Goal: Book appointment/travel/reservation

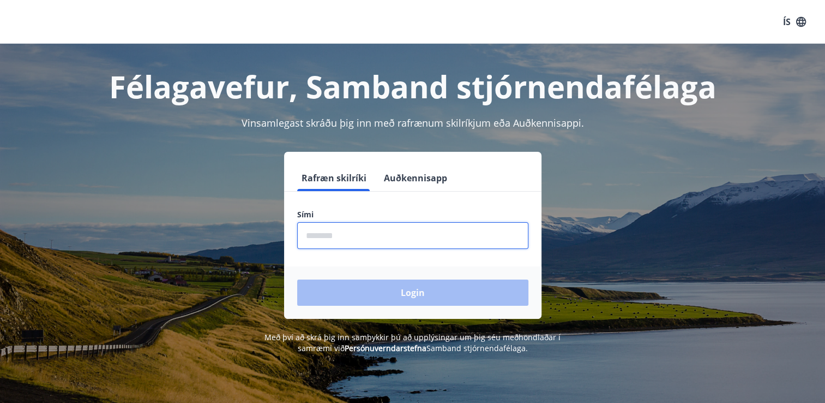
click at [339, 235] on input "phone" at bounding box center [412, 235] width 231 height 27
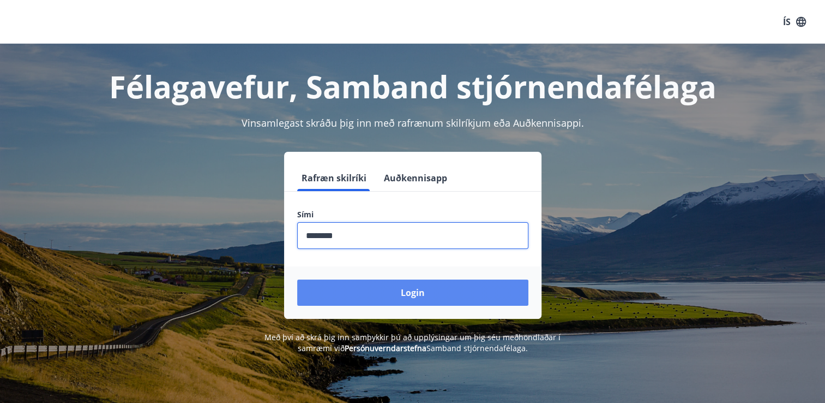
type input "********"
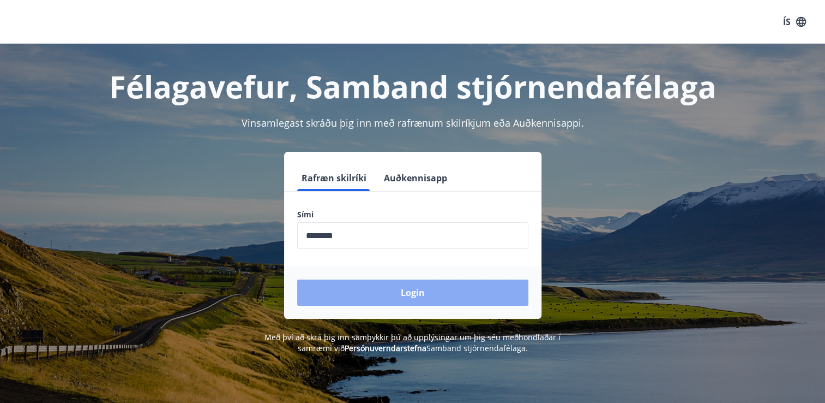
click at [378, 289] on button "Login" at bounding box center [412, 292] width 231 height 26
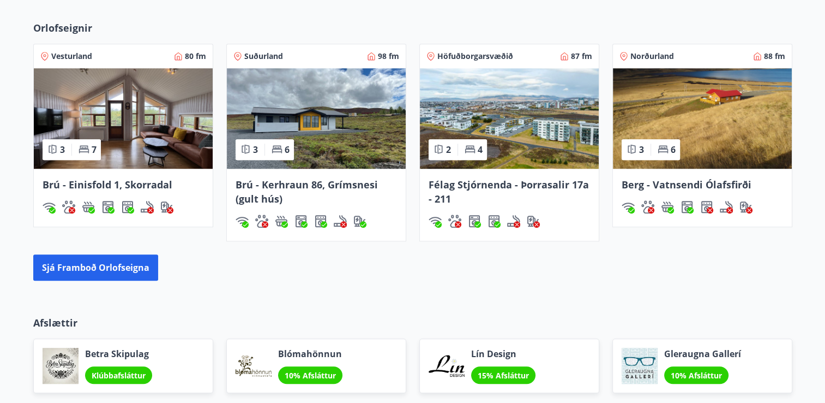
scroll to position [710, 0]
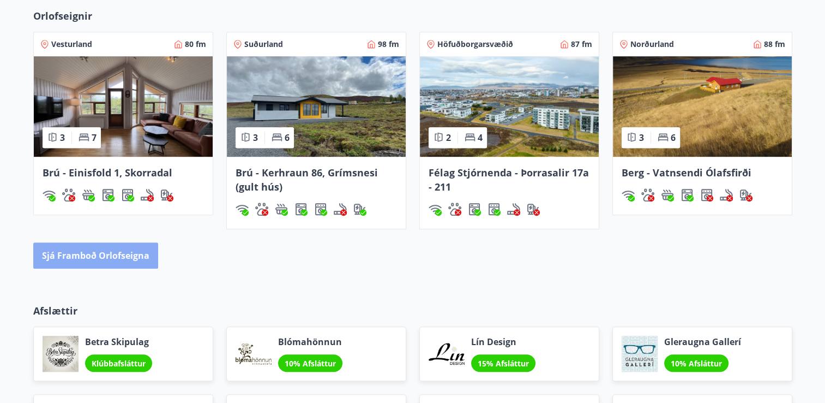
click at [113, 255] on button "Sjá framboð orlofseigna" at bounding box center [95, 255] width 125 height 26
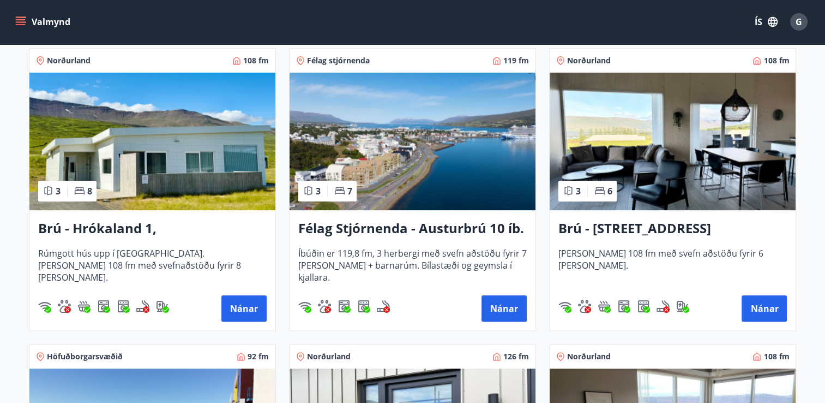
scroll to position [194, 0]
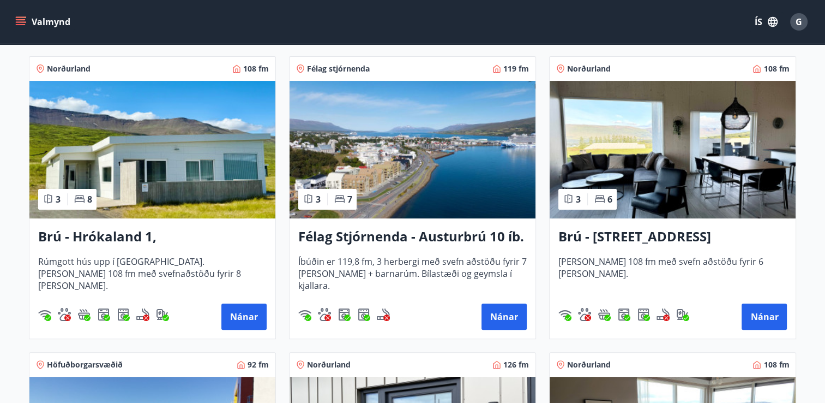
click at [167, 233] on h3 "Brú - Hrókaland 1, [GEOGRAPHIC_DATA]" at bounding box center [152, 237] width 229 height 20
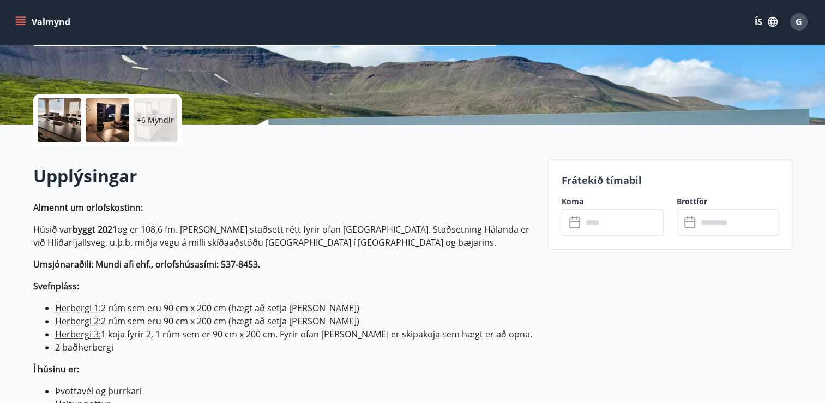
scroll to position [224, 0]
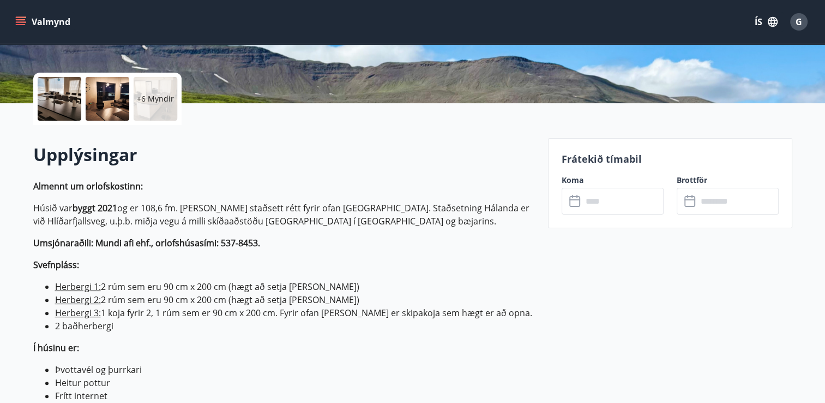
click at [600, 210] on input "text" at bounding box center [623, 201] width 81 height 27
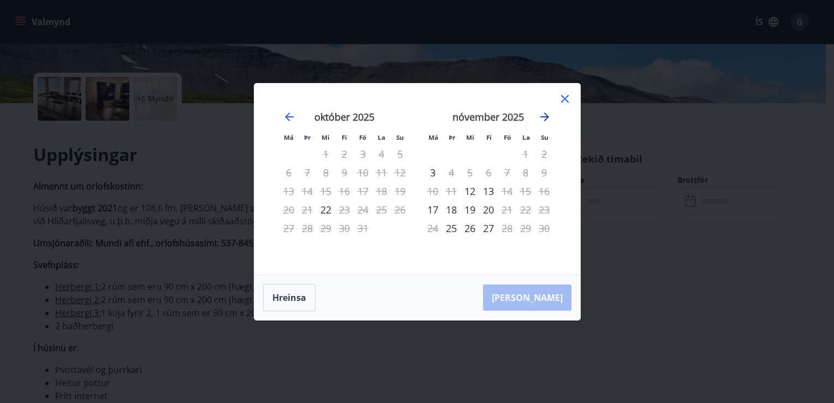
click at [543, 119] on icon "Move forward to switch to the next month." at bounding box center [544, 116] width 13 height 13
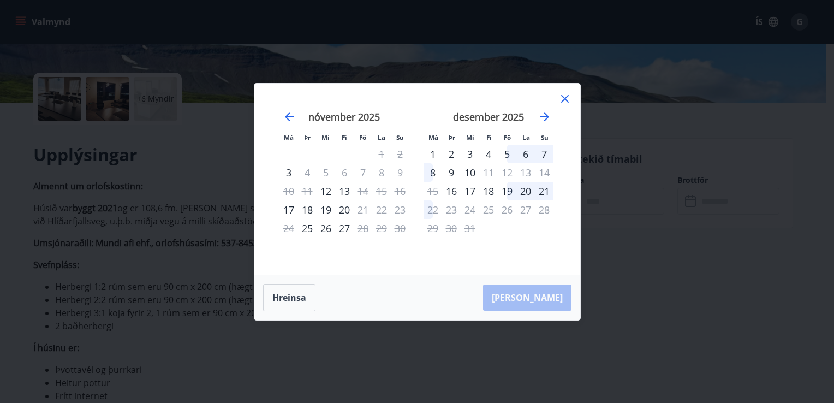
click at [394, 346] on div "Má Þr Mi Fi Fö La Su Má Þr Mi Fi Fö La Su [DATE] 1 2 3 4 5 6 7 8 9 10 11 12 13 …" at bounding box center [417, 201] width 834 height 403
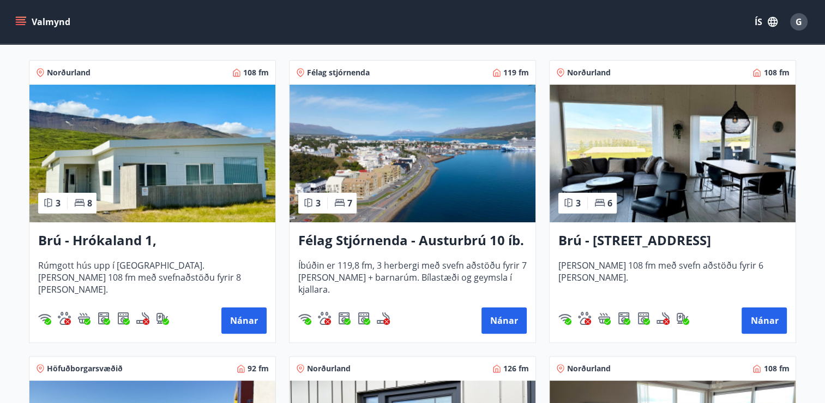
scroll to position [206, 0]
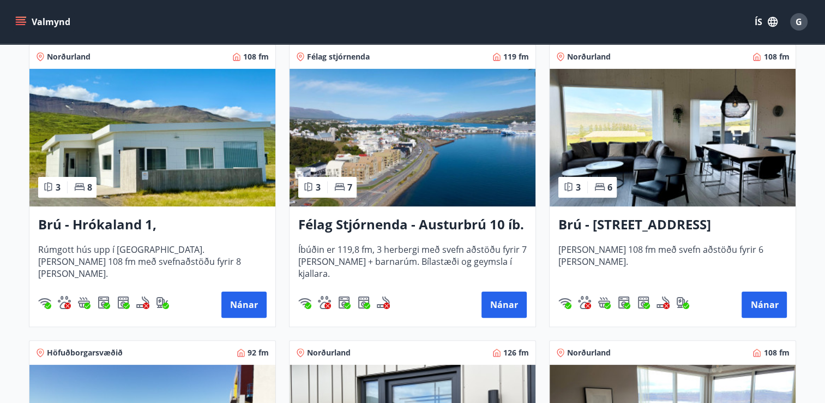
click at [660, 149] on img at bounding box center [673, 137] width 246 height 137
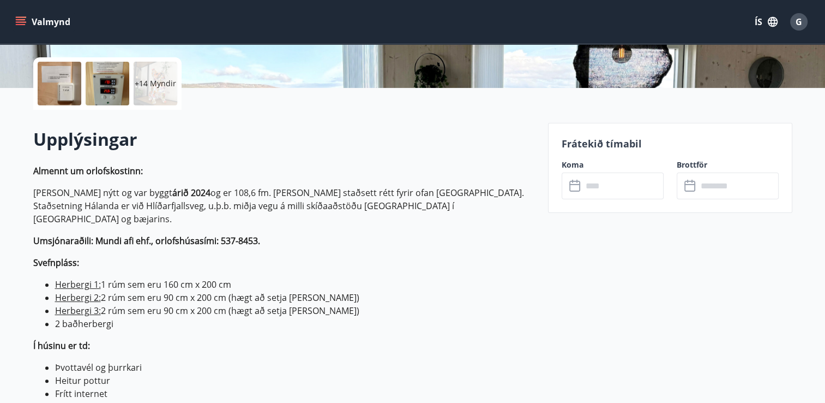
scroll to position [245, 0]
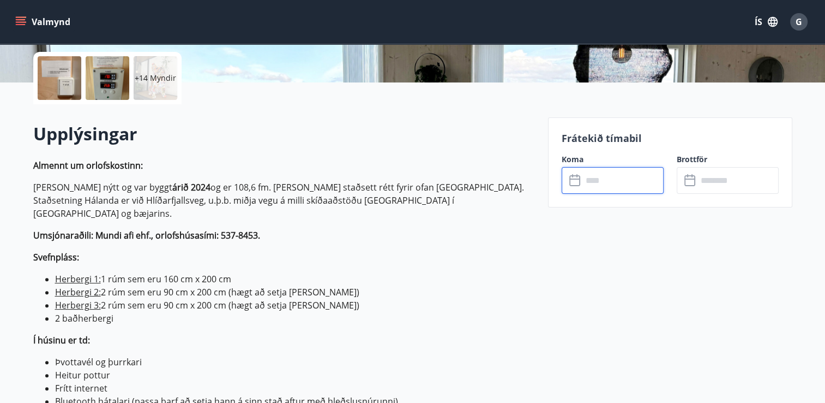
click at [593, 184] on input "text" at bounding box center [623, 180] width 81 height 27
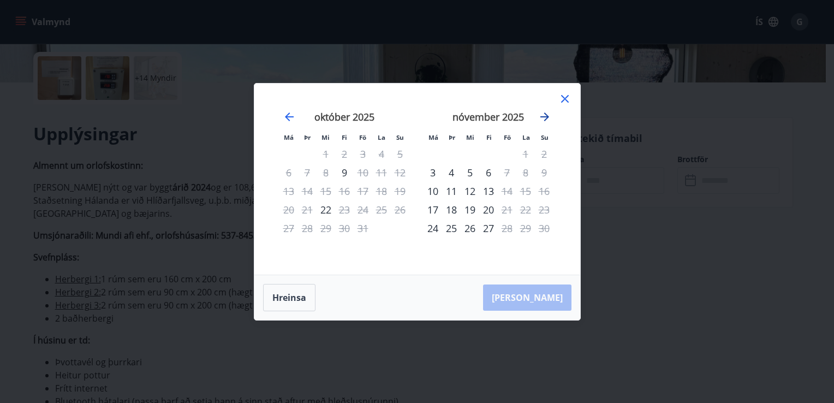
click at [542, 119] on icon "Move forward to switch to the next month." at bounding box center [544, 116] width 13 height 13
click at [371, 321] on div "Má Þr Mi Fi Fö La Su Má Þr Mi Fi Fö La Su [DATE] 1 2 3 4 5 6 7 8 9 10 11 12 13 …" at bounding box center [417, 201] width 834 height 403
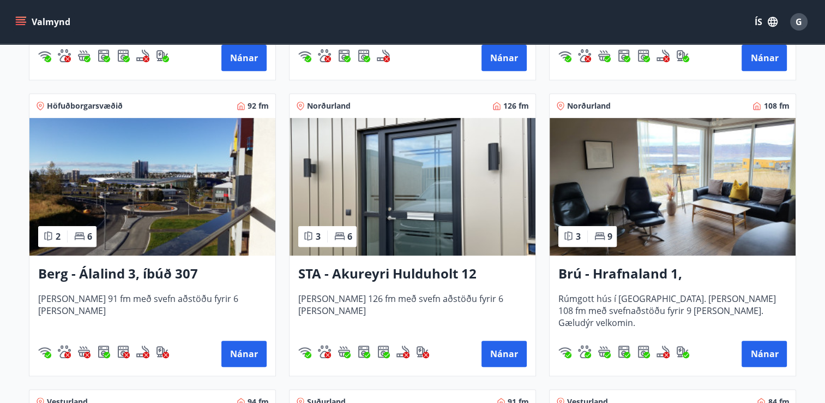
scroll to position [480, 0]
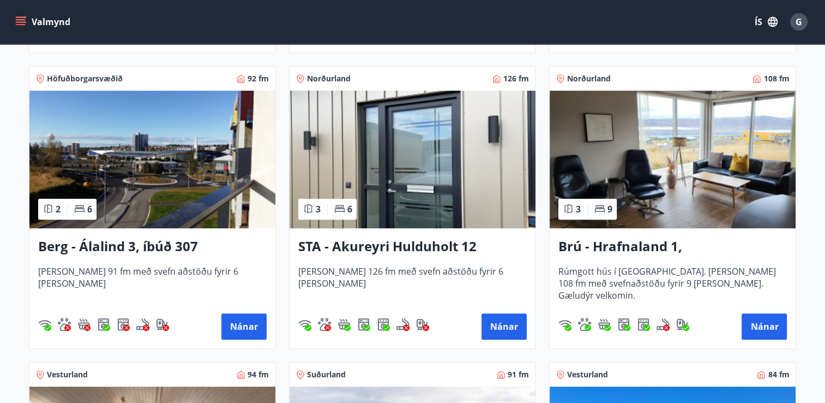
click at [670, 184] on img at bounding box center [673, 159] width 246 height 137
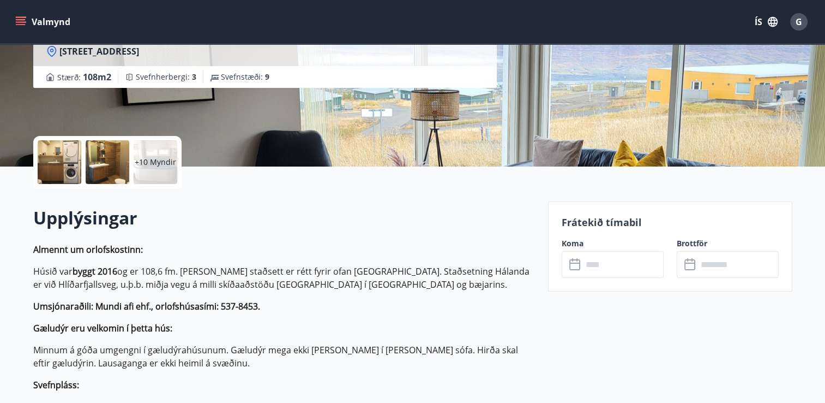
scroll to position [225, 0]
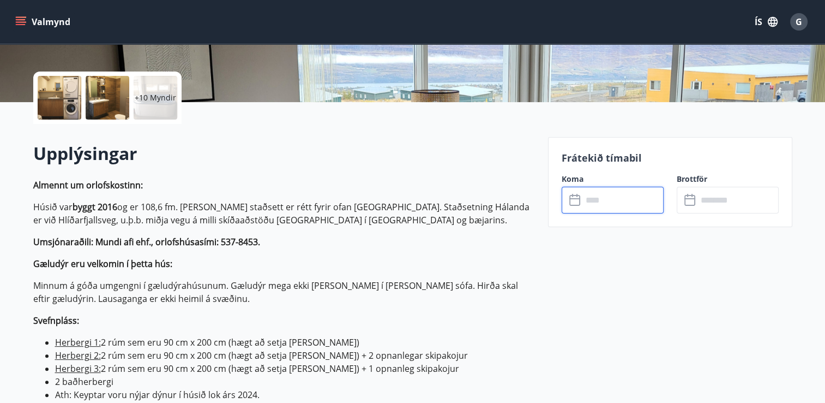
click at [601, 201] on input "text" at bounding box center [623, 200] width 81 height 27
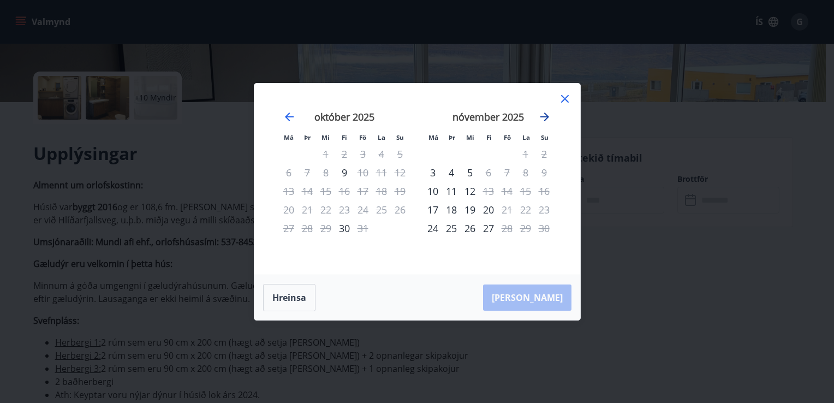
click at [545, 121] on icon "Move forward to switch to the next month." at bounding box center [544, 116] width 13 height 13
click at [676, 204] on div "Má Þr Mi Fi Fö La Su Má Þr Mi Fi Fö La Su [DATE] 1 2 3 4 5 6 7 8 9 10 11 12 13 …" at bounding box center [417, 201] width 834 height 403
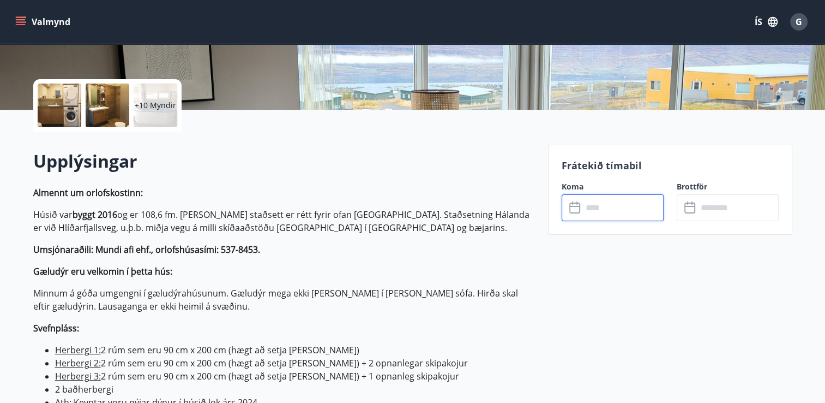
scroll to position [0, 0]
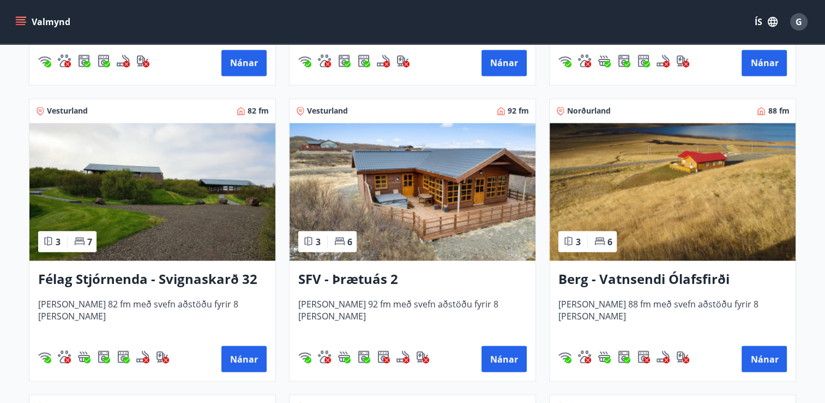
scroll to position [1930, 0]
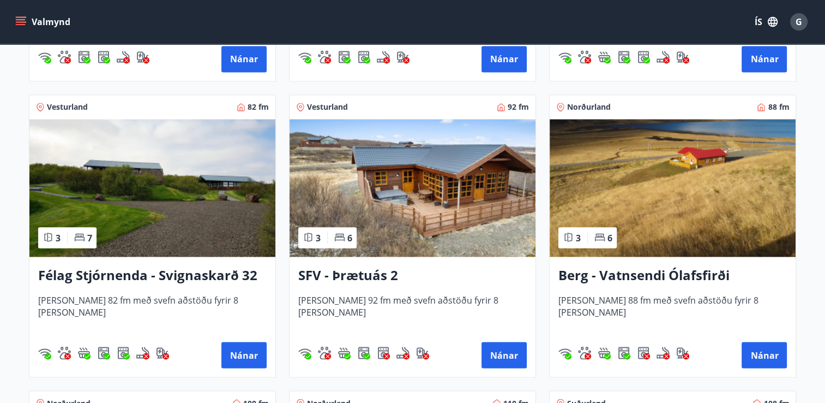
click at [758, 224] on img at bounding box center [673, 187] width 246 height 137
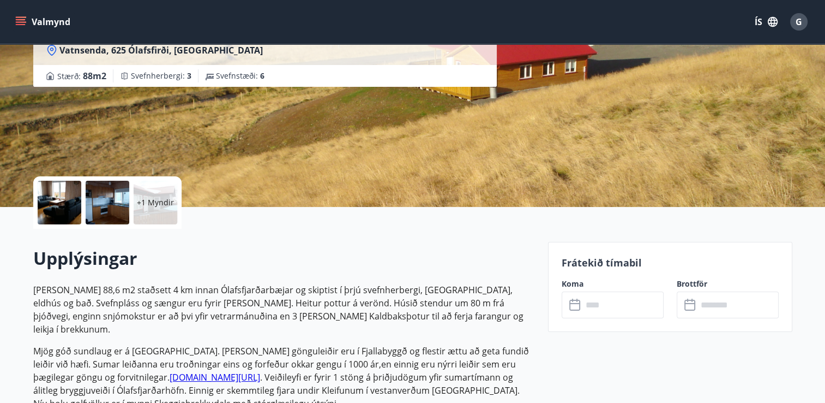
scroll to position [144, 0]
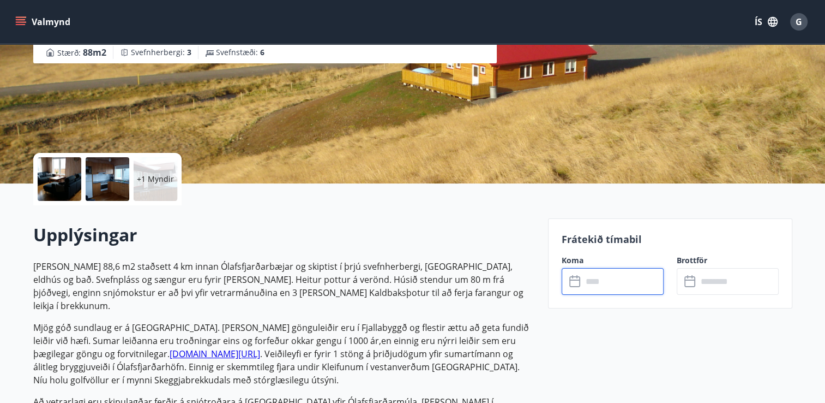
click at [599, 286] on input "text" at bounding box center [623, 281] width 81 height 27
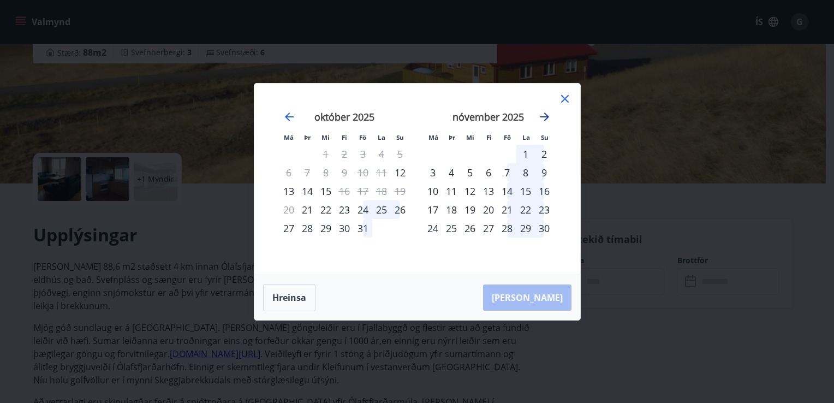
click at [544, 117] on icon "Move forward to switch to the next month." at bounding box center [544, 116] width 9 height 9
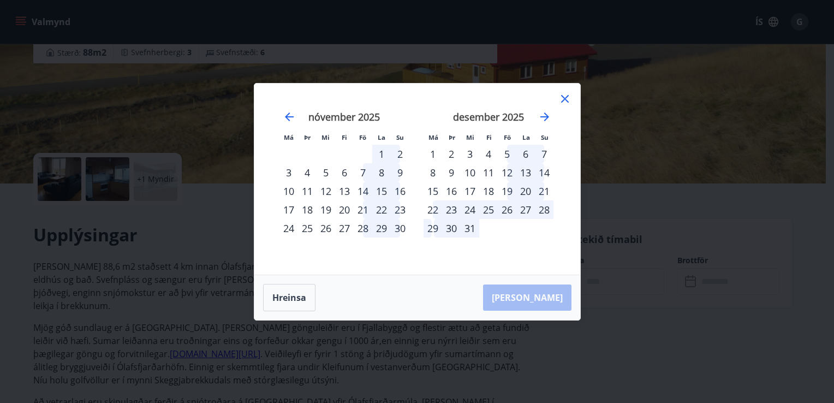
click at [446, 206] on div "23" at bounding box center [451, 209] width 19 height 19
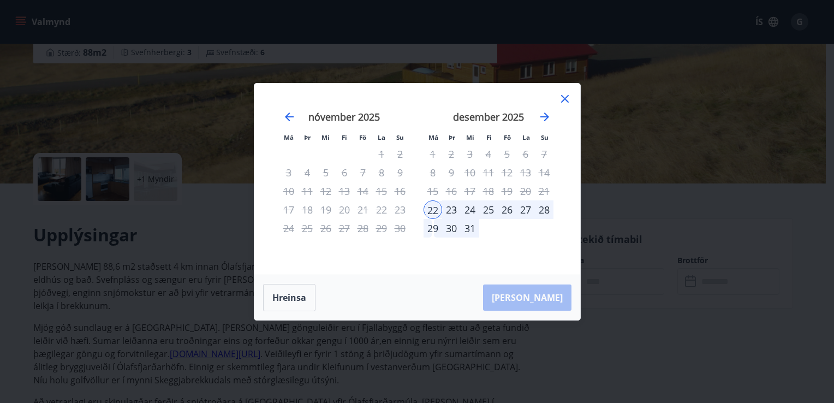
click at [478, 229] on div "31" at bounding box center [469, 228] width 19 height 19
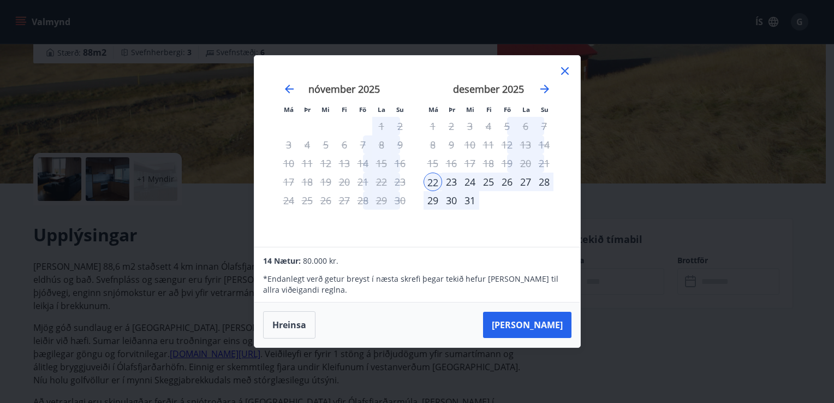
drag, startPoint x: 478, startPoint y: 229, endPoint x: 475, endPoint y: 220, distance: 8.6
click at [475, 220] on div "[DATE] 1 2 3 4 5 6 7 8 9 10 11 12 13 14 15 16 17 18 19 20 21 22 23 24 25 26 27 …" at bounding box center [488, 158] width 144 height 179
click at [471, 204] on div "31" at bounding box center [469, 200] width 19 height 19
click at [430, 180] on div "22" at bounding box center [432, 181] width 19 height 19
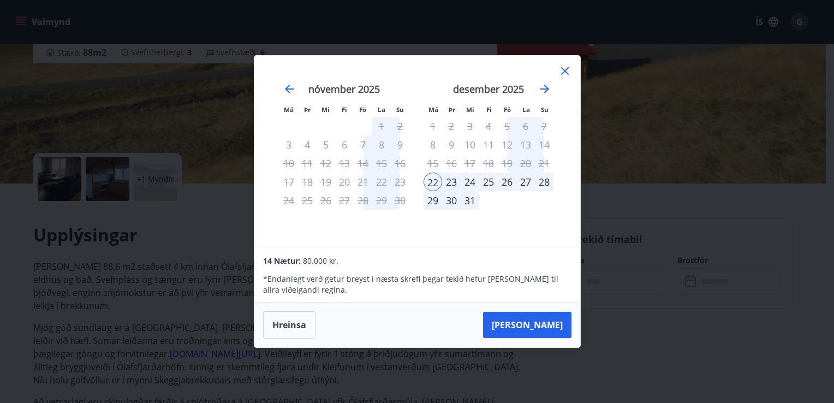
click at [610, 248] on div "Má Þr Mi Fi Fö La Su Má Þr Mi Fi Fö La Su [DATE] 1 2 3 4 5 6 7 8 9 10 11 12 13 …" at bounding box center [417, 201] width 834 height 403
